Goal: Entertainment & Leisure: Consume media (video, audio)

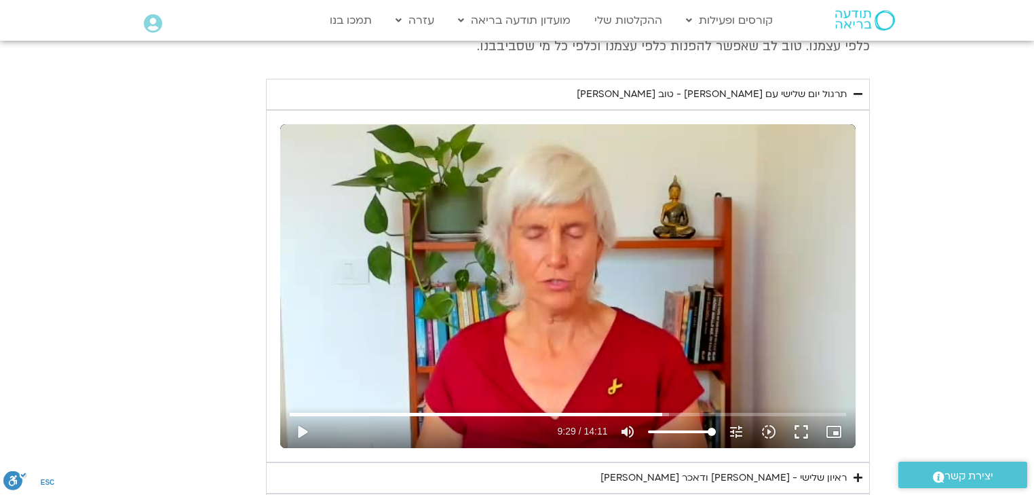
scroll to position [597, 0]
click at [301, 428] on button "play_arrow" at bounding box center [302, 431] width 33 height 33
click at [304, 425] on button "pause" at bounding box center [302, 431] width 33 height 33
type input "738.197557"
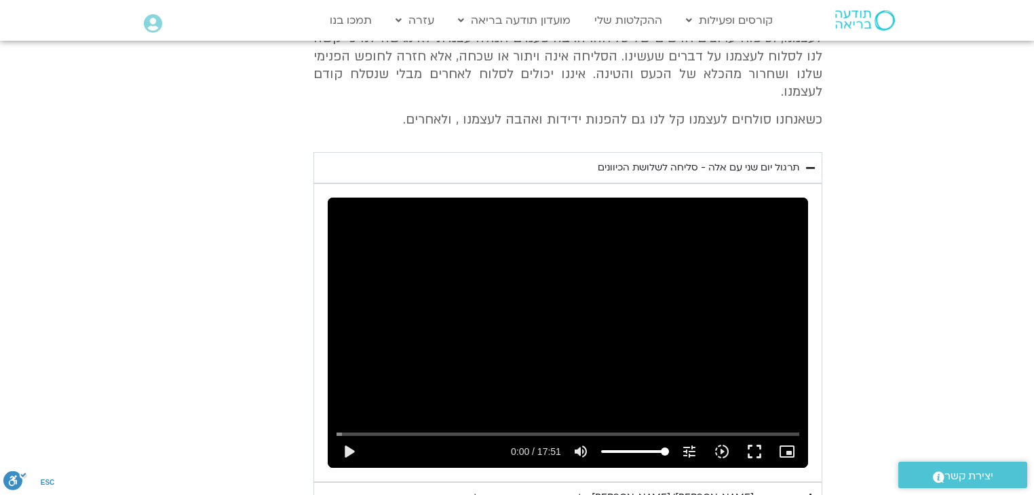
scroll to position [1303, 0]
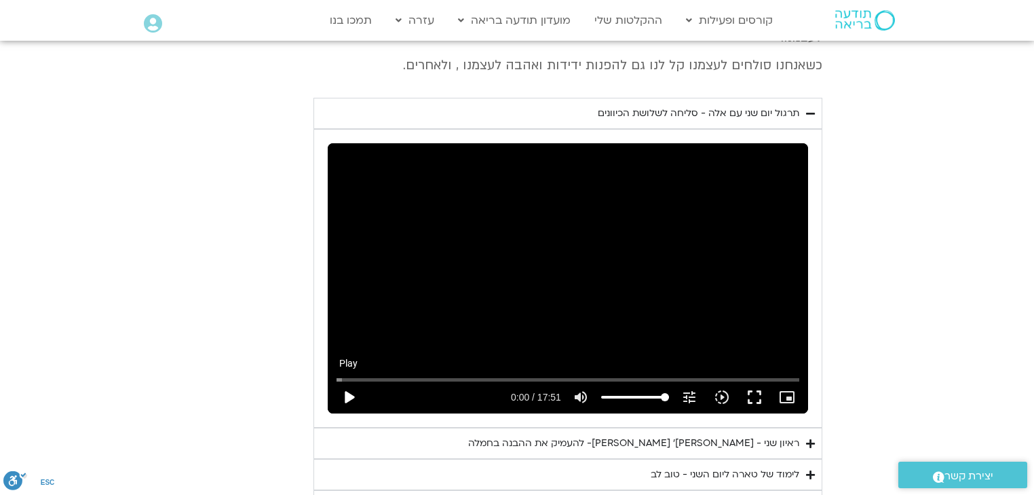
click at [351, 381] on button "play_arrow" at bounding box center [349, 397] width 33 height 33
click at [346, 381] on button "pause" at bounding box center [349, 397] width 33 height 33
type input "293.854492"
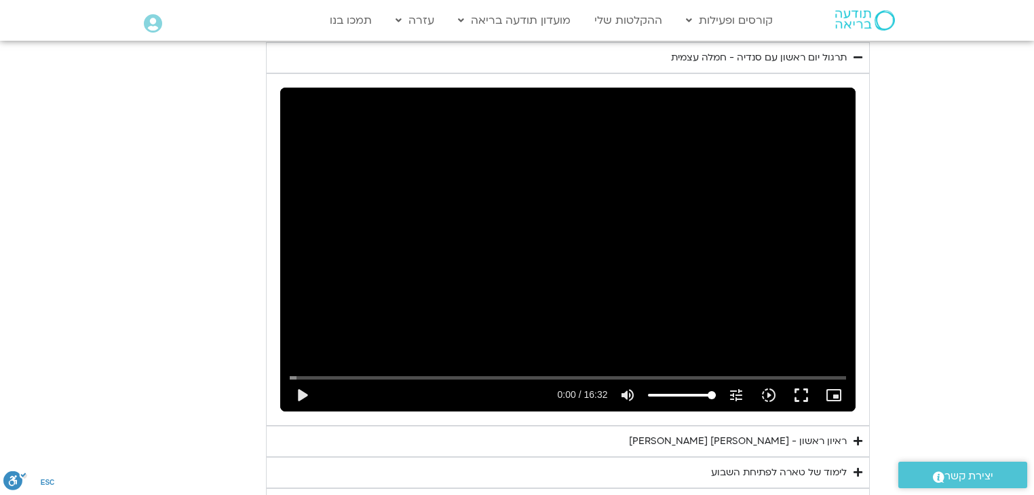
scroll to position [2009, 0]
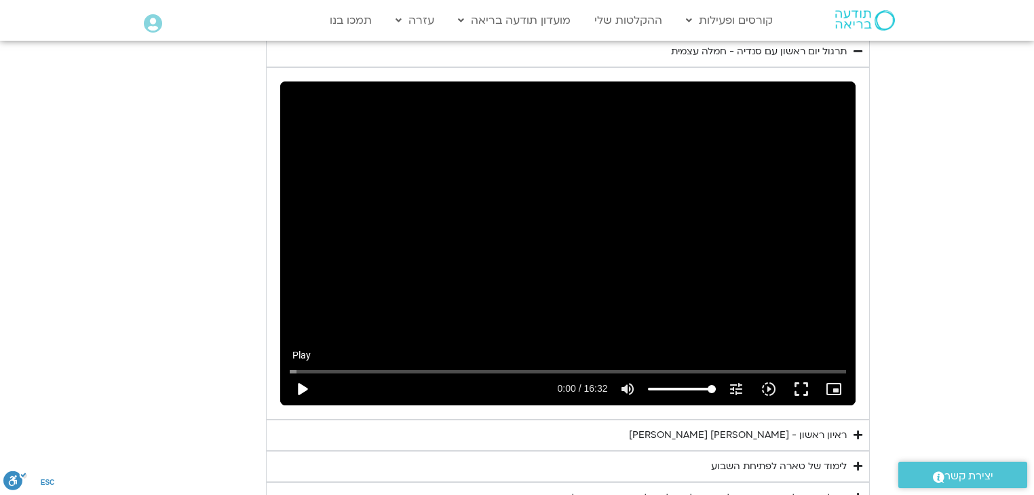
click at [300, 373] on button "play_arrow" at bounding box center [302, 389] width 33 height 33
click at [300, 373] on button "pause" at bounding box center [302, 389] width 33 height 33
click at [300, 373] on button "play_arrow" at bounding box center [302, 389] width 33 height 33
click at [307, 373] on button "pause" at bounding box center [302, 389] width 33 height 33
type input "987.672059"
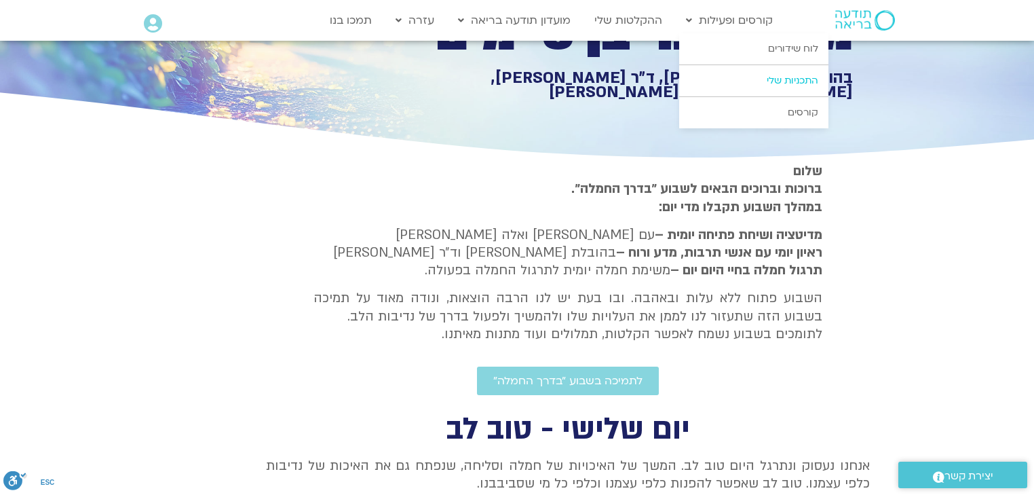
scroll to position [52, 0]
